Goal: Information Seeking & Learning: Learn about a topic

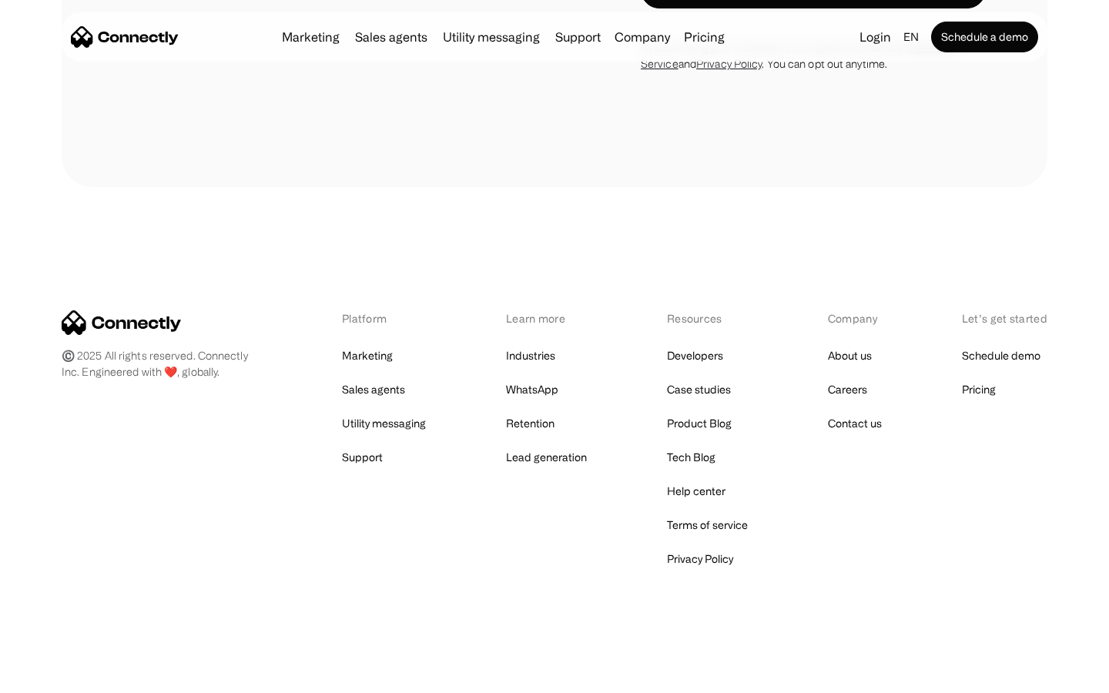
scroll to position [2257, 0]
